Goal: Transaction & Acquisition: Purchase product/service

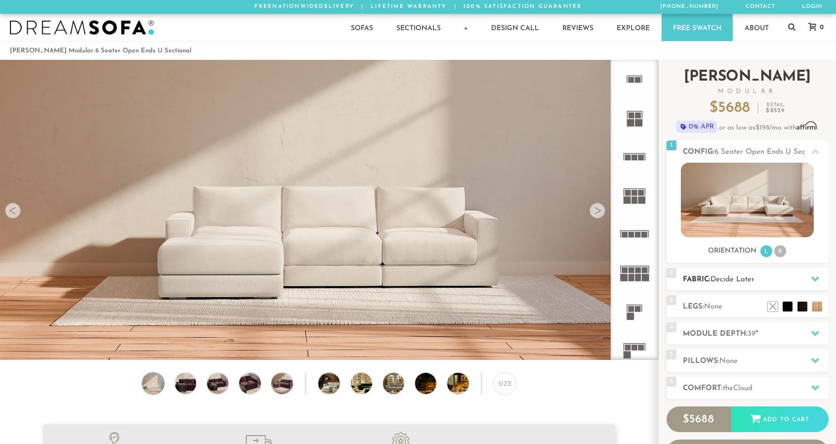
scroll to position [11224, 828]
click at [819, 277] on icon at bounding box center [815, 278] width 8 height 5
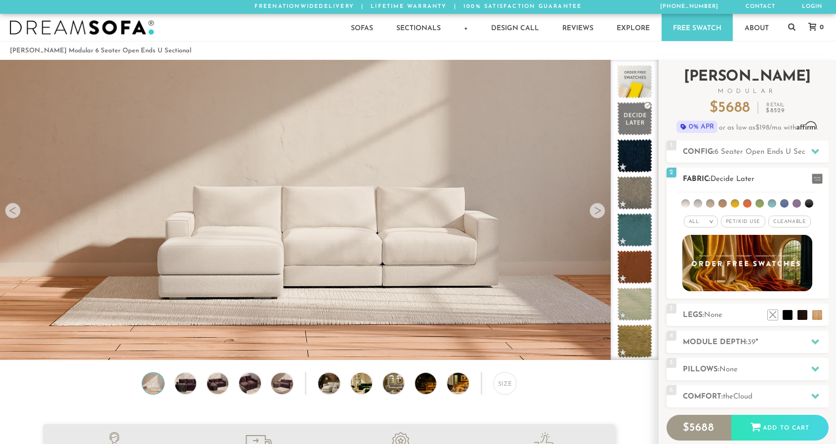
click at [736, 202] on li at bounding box center [735, 203] width 8 height 8
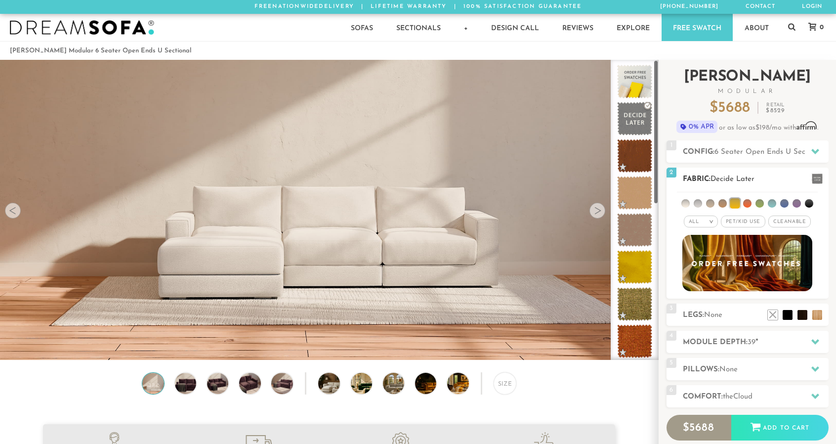
click at [705, 220] on div "All >" at bounding box center [701, 221] width 34 height 12
click at [698, 242] on li "Tier" at bounding box center [701, 248] width 34 height 14
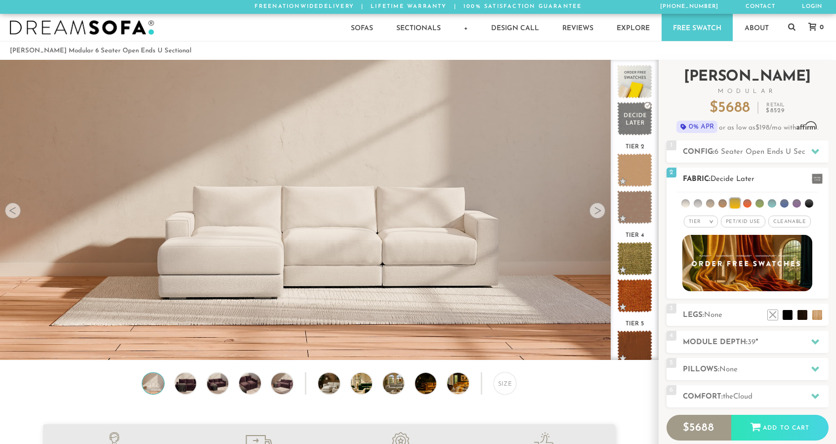
click at [738, 205] on li at bounding box center [735, 203] width 10 height 10
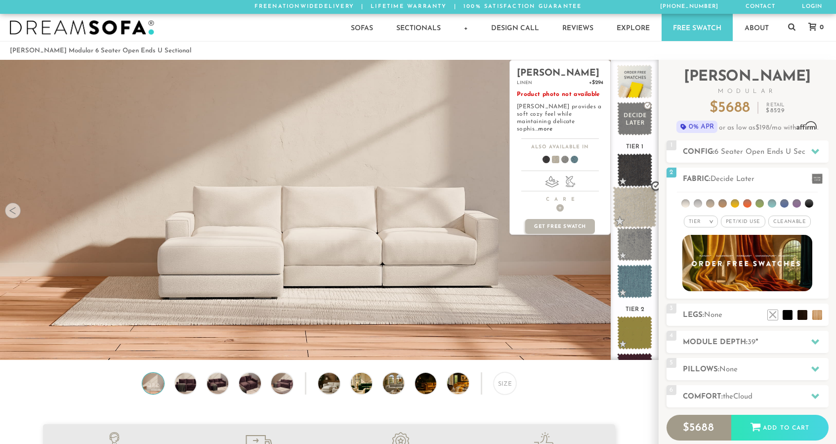
click at [640, 206] on span at bounding box center [635, 207] width 44 height 42
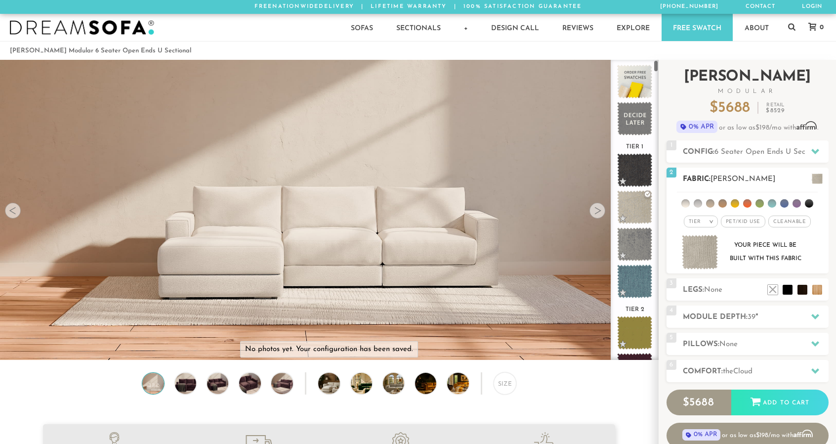
click at [702, 219] on div "Tier >" at bounding box center [701, 221] width 34 height 12
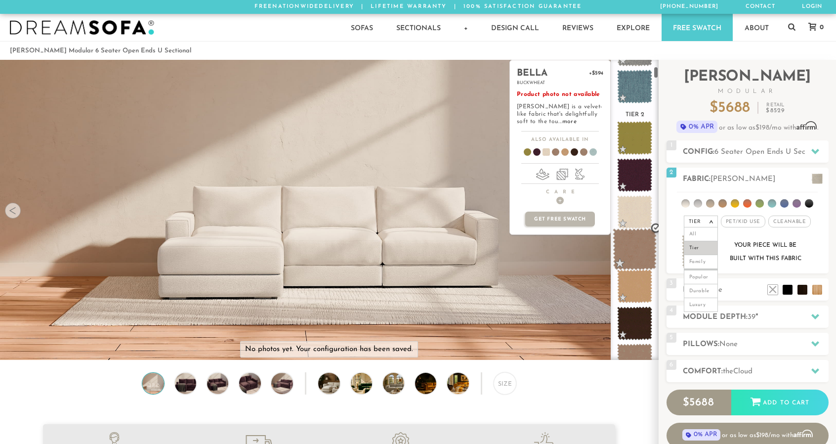
scroll to position [204, 0]
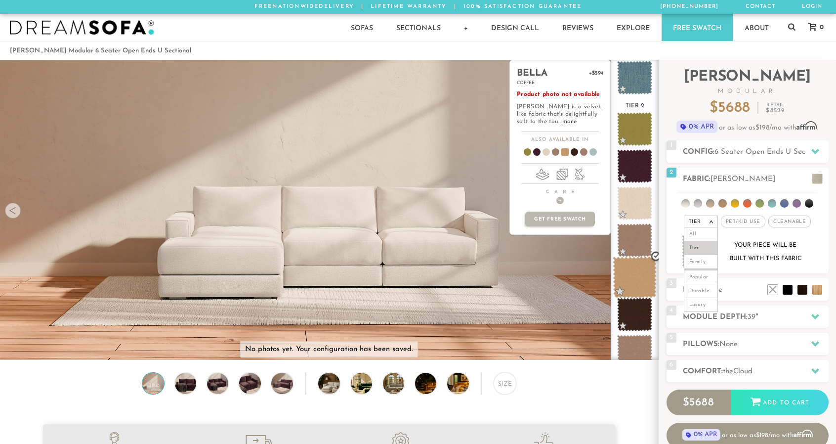
click at [641, 276] on span at bounding box center [635, 277] width 44 height 42
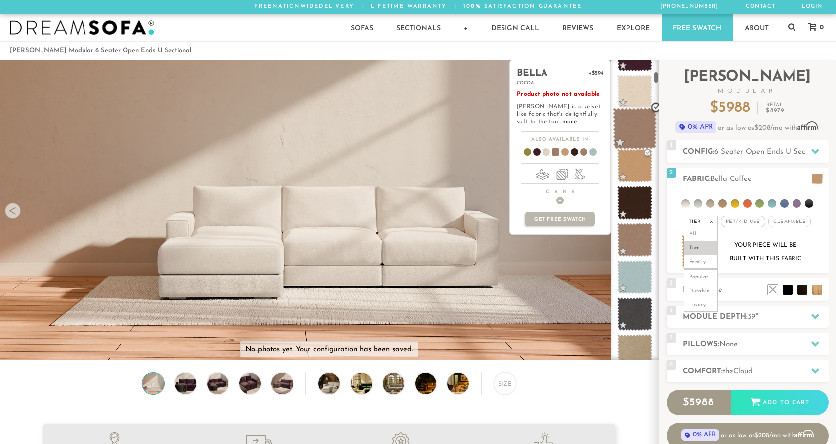
scroll to position [314, 0]
click at [527, 149] on span at bounding box center [524, 153] width 38 height 37
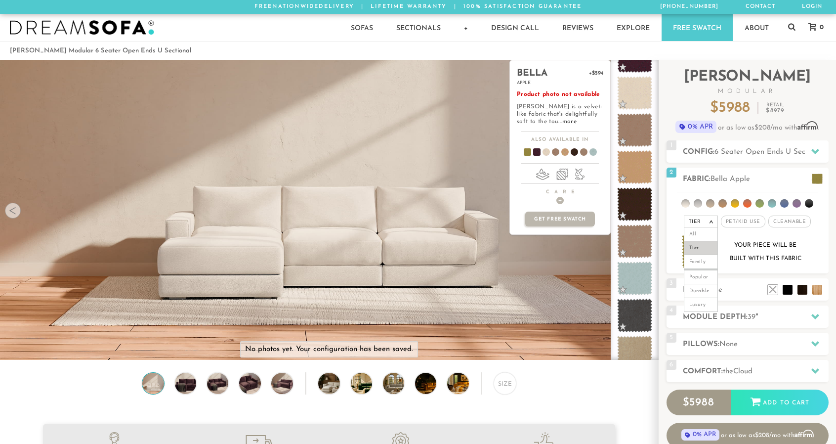
click at [536, 150] on span at bounding box center [533, 153] width 38 height 37
click at [566, 151] on span at bounding box center [561, 153] width 38 height 37
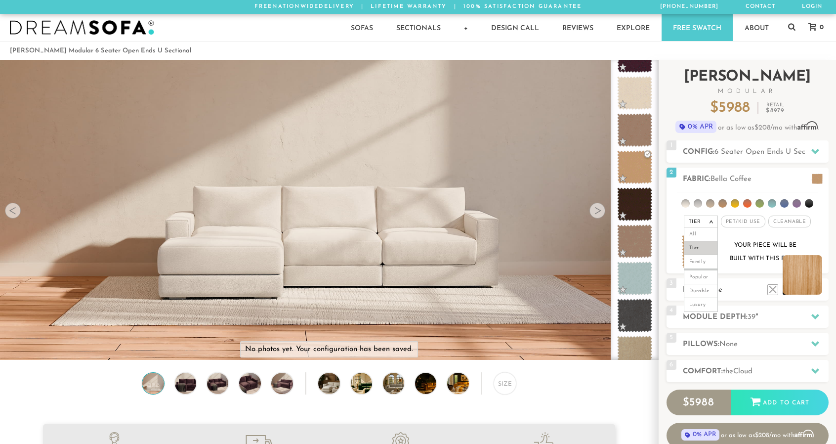
click at [818, 287] on li at bounding box center [803, 275] width 40 height 40
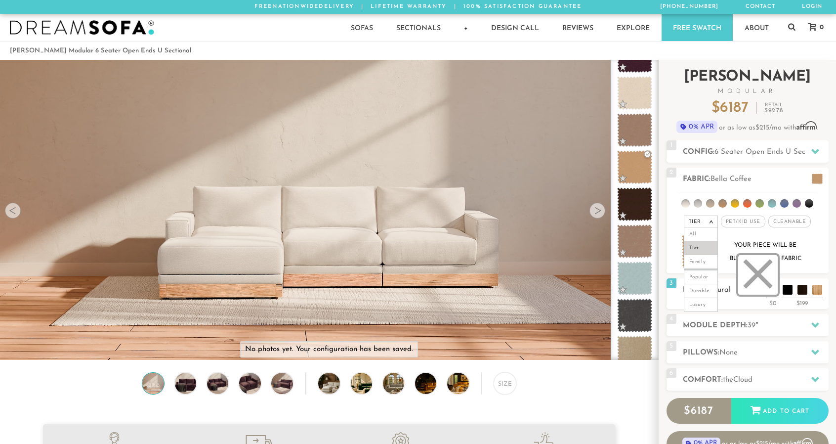
click at [772, 288] on li at bounding box center [758, 275] width 40 height 40
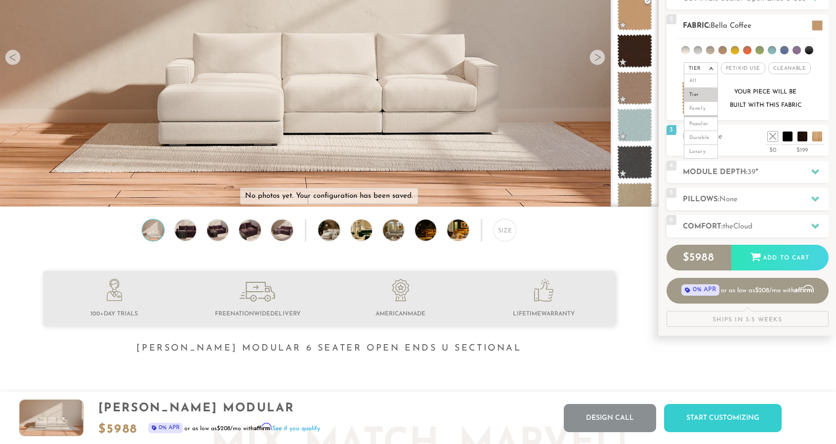
scroll to position [0, 0]
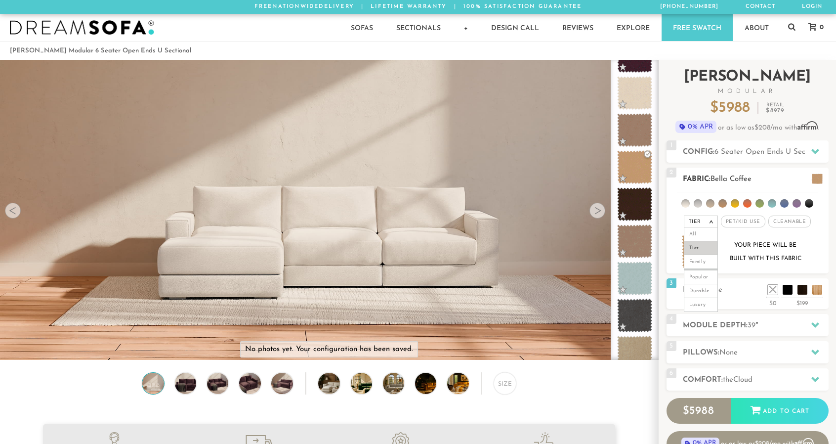
click at [713, 222] on em ">" at bounding box center [711, 221] width 7 height 5
click at [736, 157] on h2 "Config: 6 Seater Open Ends U Sectional" at bounding box center [756, 151] width 146 height 11
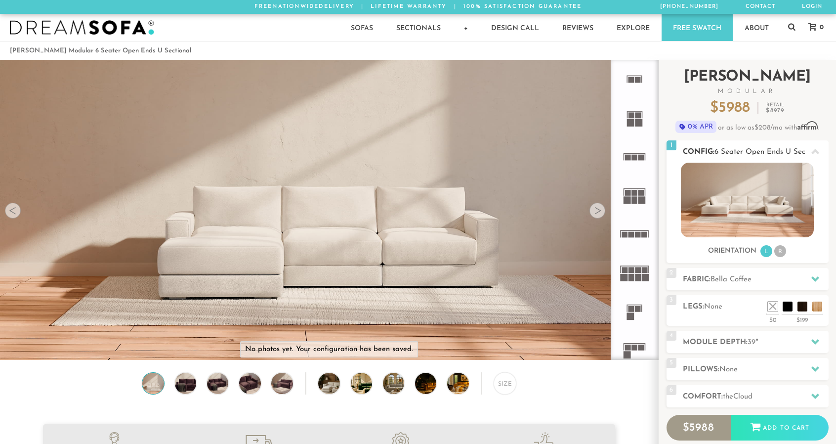
click at [738, 151] on span "6 Seater Open Ends U Sectional" at bounding box center [770, 151] width 110 height 7
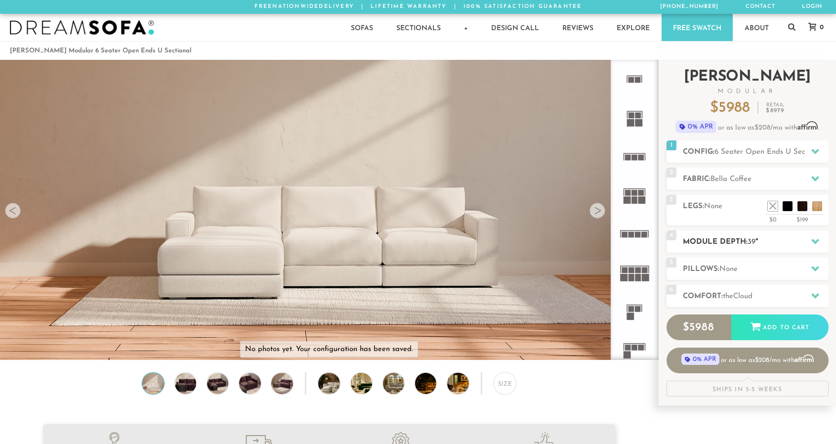
click at [730, 240] on h2 "Module Depth: 39 "" at bounding box center [756, 241] width 146 height 11
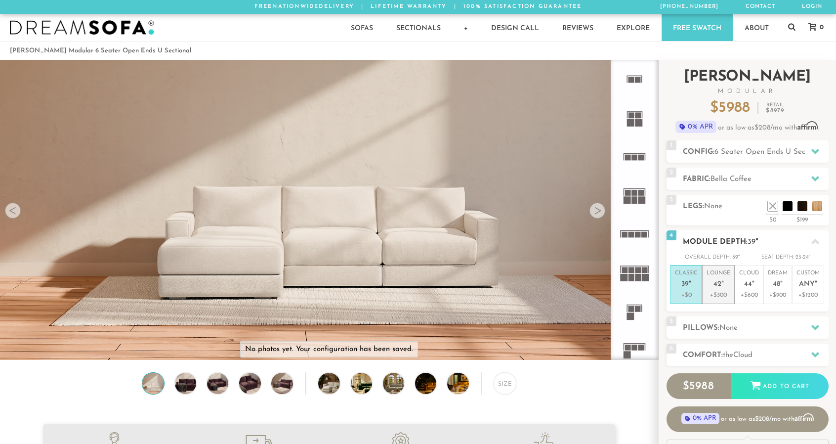
click at [712, 276] on p "Lounge 42 "" at bounding box center [719, 279] width 24 height 21
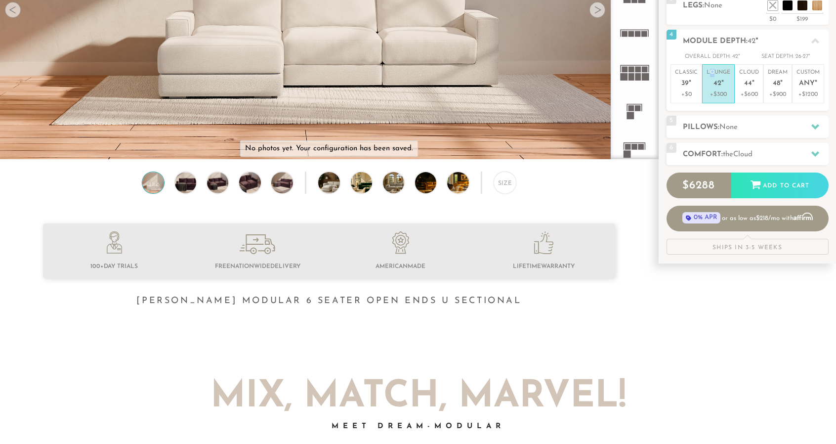
scroll to position [202, 0]
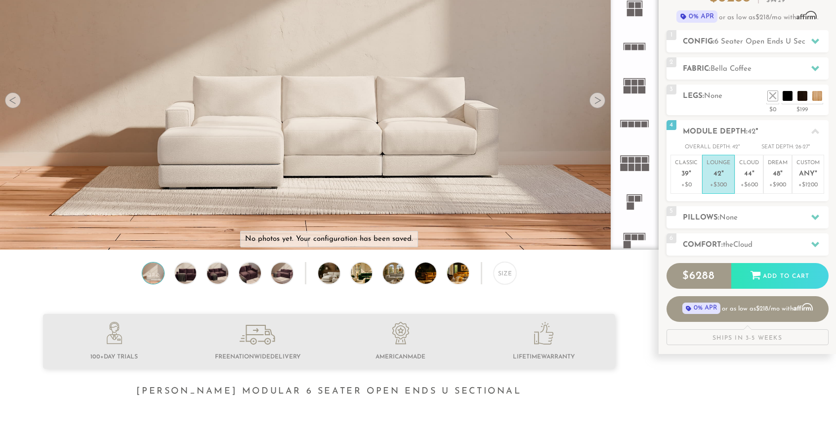
scroll to position [109, 0]
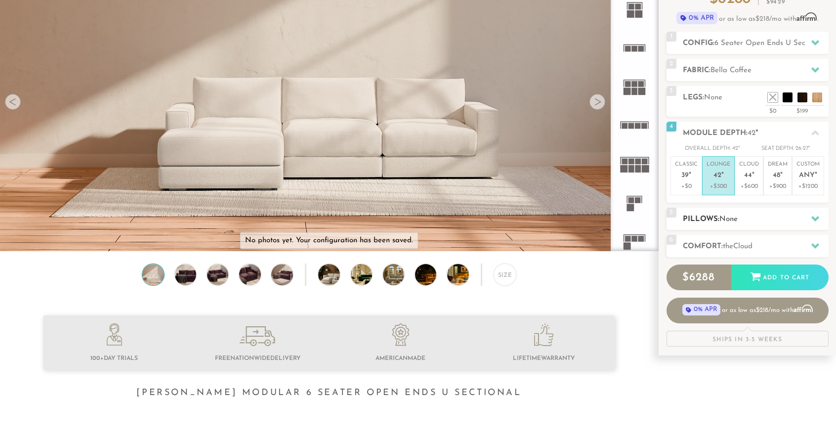
click at [740, 217] on h2 "Pillows: None" at bounding box center [756, 218] width 146 height 11
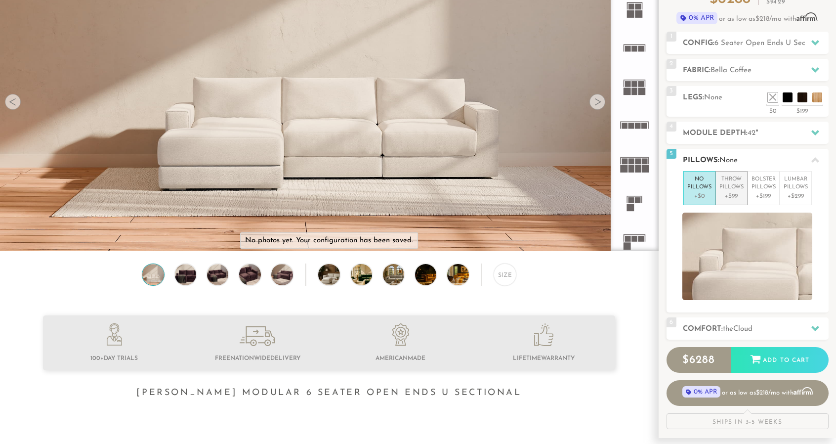
click at [730, 185] on p "Throw Pillows" at bounding box center [732, 183] width 24 height 16
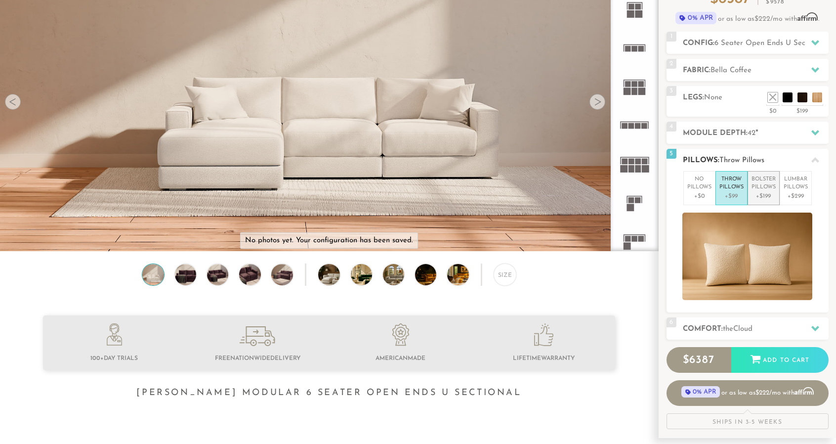
click at [768, 185] on p "Bolster Pillows" at bounding box center [764, 183] width 24 height 16
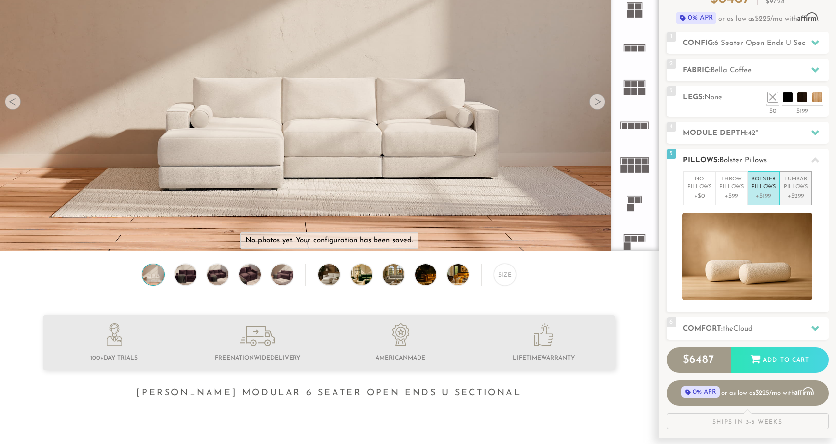
click at [801, 181] on p "Lumbar Pillows" at bounding box center [796, 183] width 24 height 16
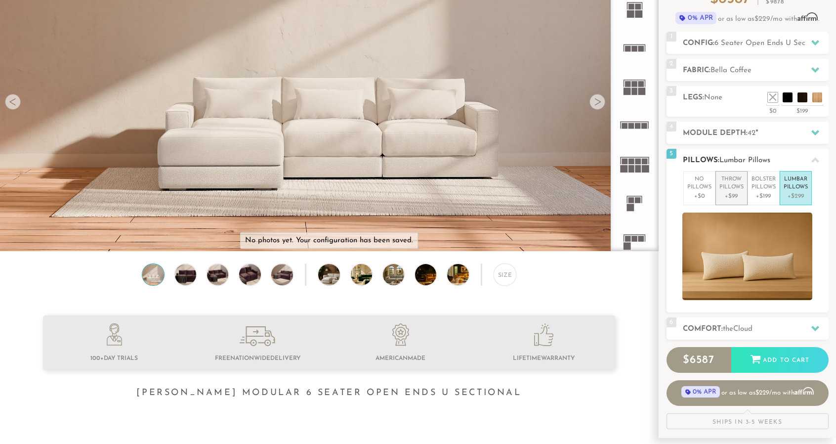
click at [728, 188] on p "Throw Pillows" at bounding box center [732, 183] width 24 height 16
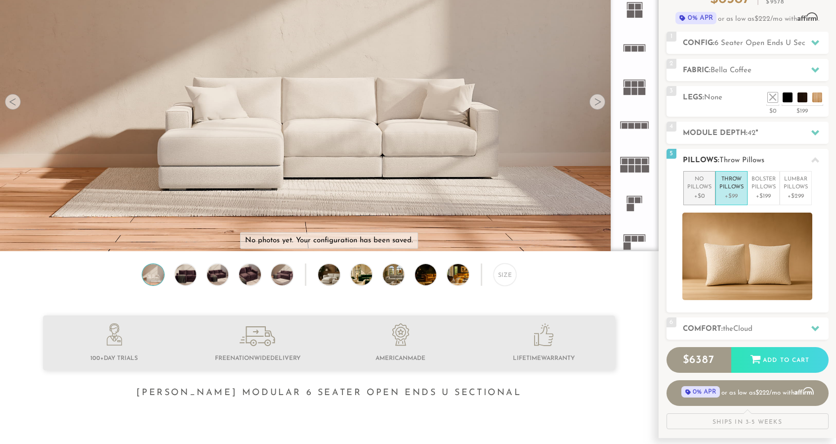
click at [695, 186] on p "No Pillows" at bounding box center [699, 183] width 24 height 16
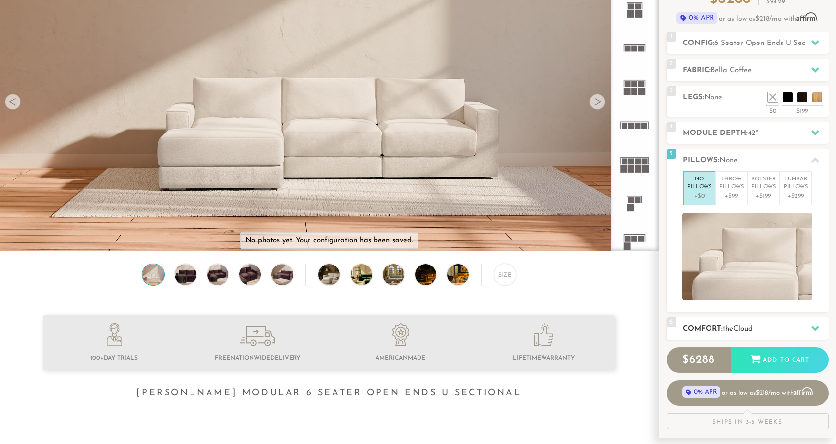
drag, startPoint x: 720, startPoint y: 334, endPoint x: 720, endPoint y: 326, distance: 7.9
click at [720, 327] on div "6 Comfort: the Cloud soft" at bounding box center [748, 328] width 162 height 22
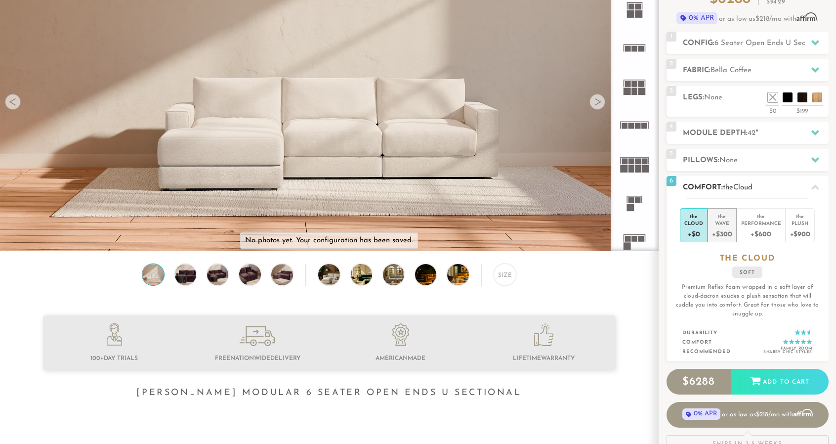
click at [720, 221] on div "Wave" at bounding box center [722, 222] width 20 height 7
click at [770, 220] on div "Performance" at bounding box center [761, 222] width 40 height 7
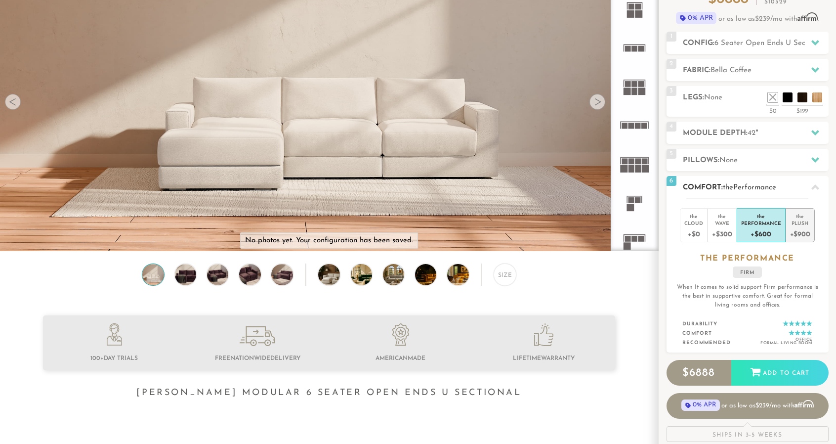
click at [797, 224] on div "Plush" at bounding box center [800, 222] width 20 height 7
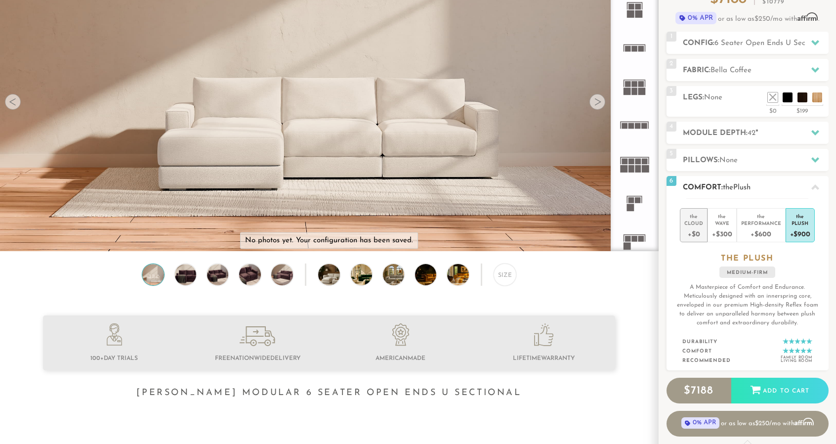
click at [703, 227] on div "+$0" at bounding box center [693, 233] width 19 height 14
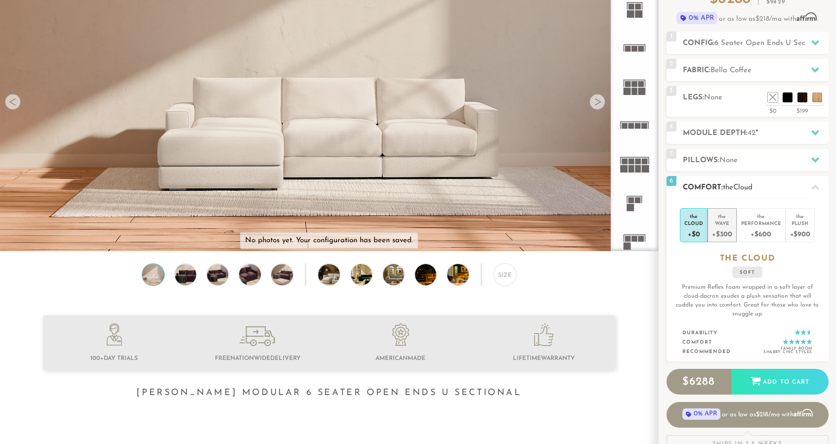
click at [729, 219] on div "Wave" at bounding box center [722, 222] width 20 height 7
click at [704, 230] on li "the Cloud +$0" at bounding box center [694, 225] width 28 height 34
click at [726, 217] on div "the" at bounding box center [722, 215] width 20 height 10
click at [762, 215] on div "the" at bounding box center [761, 215] width 40 height 10
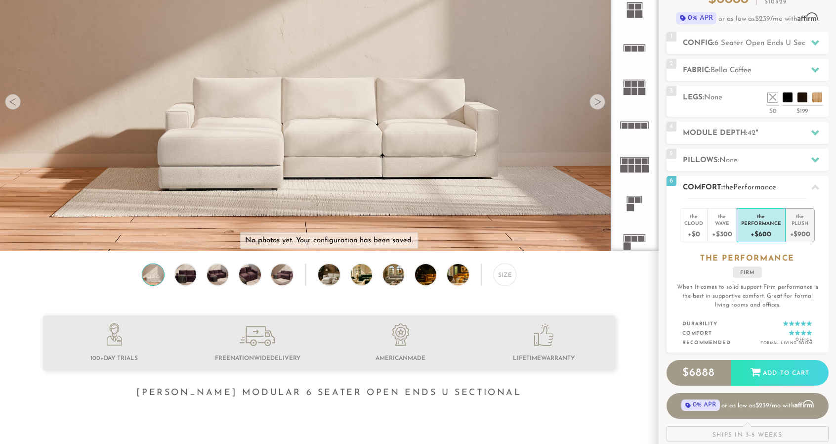
click at [805, 224] on div "Plush" at bounding box center [800, 222] width 20 height 7
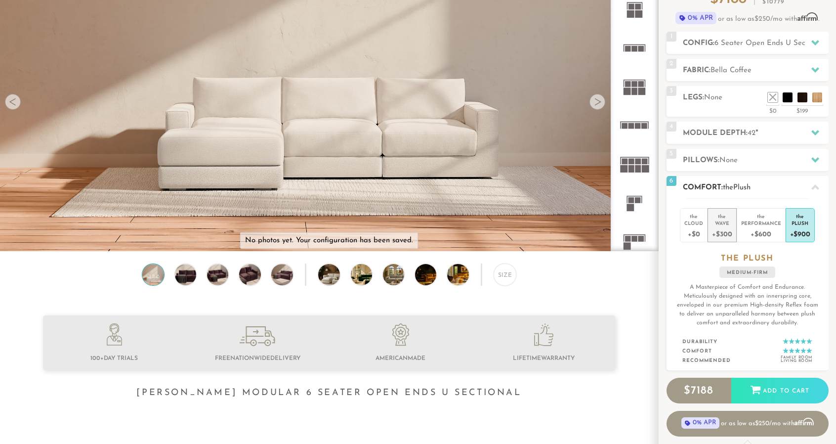
click at [726, 220] on div "Wave" at bounding box center [722, 222] width 20 height 7
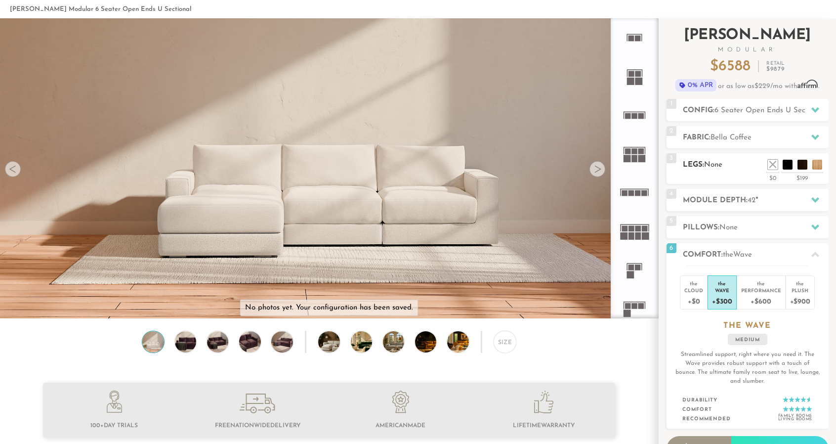
scroll to position [0, 0]
